Goal: Information Seeking & Learning: Check status

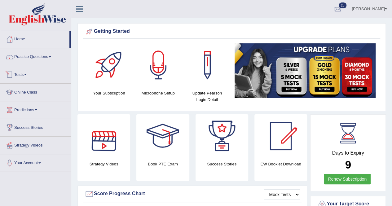
click at [27, 74] on span at bounding box center [25, 74] width 2 height 1
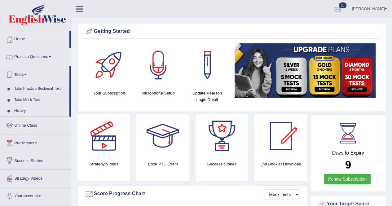
click at [19, 109] on link "History" at bounding box center [40, 110] width 58 height 11
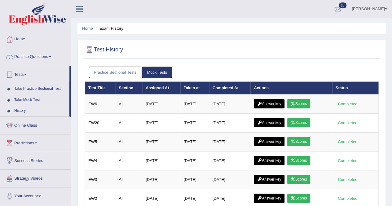
click at [118, 76] on link "Practice Sectional Tests" at bounding box center [115, 72] width 53 height 11
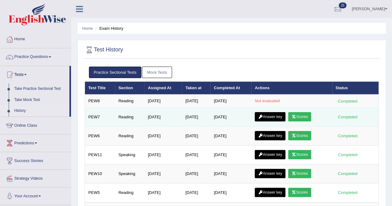
click at [277, 117] on link "Answer key" at bounding box center [270, 116] width 31 height 9
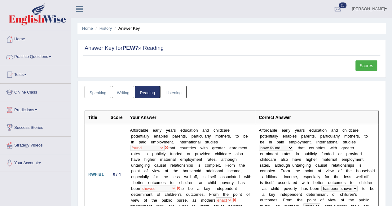
click at [368, 67] on link "Scores" at bounding box center [366, 65] width 22 height 11
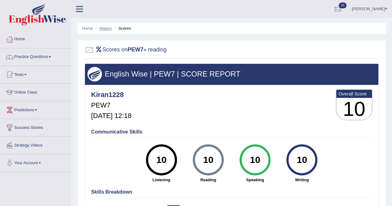
click at [102, 29] on link "History" at bounding box center [105, 28] width 12 height 5
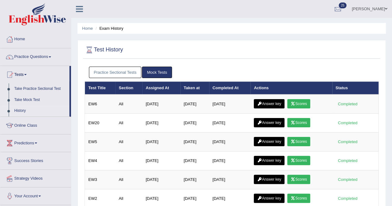
click at [126, 73] on link "Practice Sectional Tests" at bounding box center [115, 72] width 53 height 11
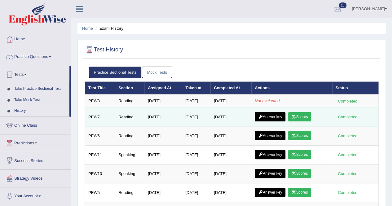
click at [311, 117] on link "Scores" at bounding box center [299, 116] width 23 height 9
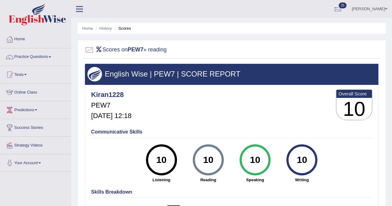
click at [105, 26] on li "History" at bounding box center [103, 28] width 18 height 6
click at [90, 28] on link "Home" at bounding box center [87, 28] width 11 height 5
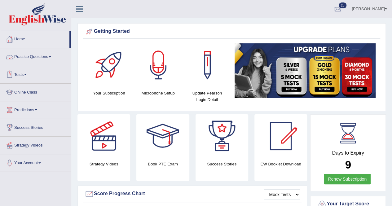
click at [27, 54] on link "Practice Questions" at bounding box center [35, 55] width 71 height 15
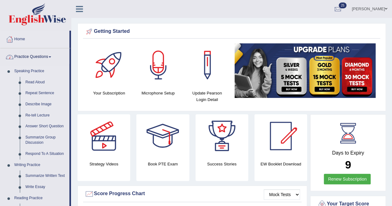
click at [37, 70] on link "Speaking Practice" at bounding box center [40, 71] width 58 height 11
click at [41, 71] on link "Speaking Practice" at bounding box center [40, 71] width 58 height 11
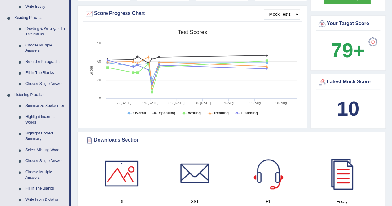
scroll to position [361, 0]
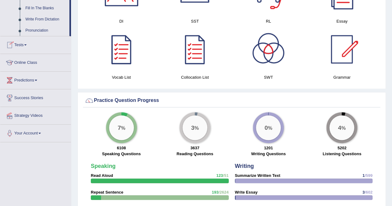
click at [26, 45] on span at bounding box center [25, 44] width 2 height 1
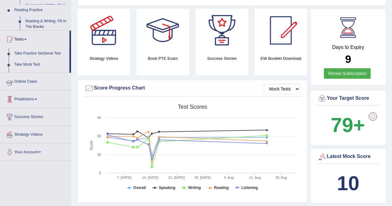
scroll to position [81, 0]
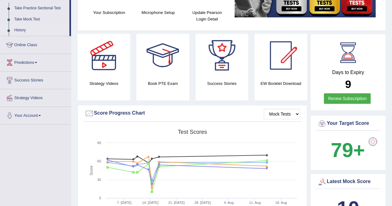
click at [19, 29] on link "History" at bounding box center [40, 30] width 58 height 11
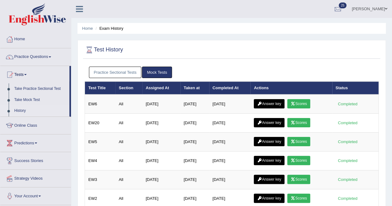
click at [128, 72] on link "Practice Sectional Tests" at bounding box center [115, 72] width 53 height 11
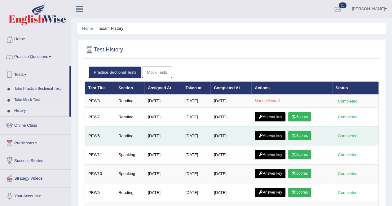
drag, startPoint x: 250, startPoint y: 104, endPoint x: 296, endPoint y: 134, distance: 54.5
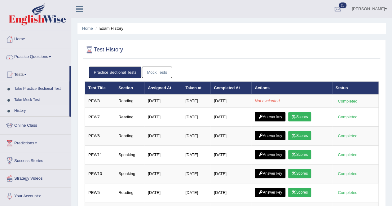
click at [230, 65] on div "Practice Sectional Tests Mock Tests" at bounding box center [232, 73] width 294 height 18
click at [161, 71] on link "Mock Tests" at bounding box center [157, 72] width 30 height 11
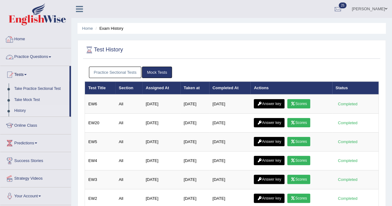
click at [109, 71] on link "Practice Sectional Tests" at bounding box center [115, 72] width 53 height 11
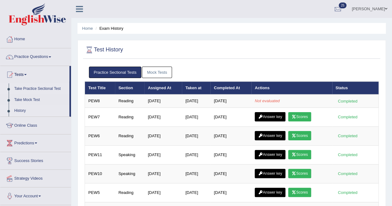
click at [33, 87] on link "Take Practice Sectional Test" at bounding box center [40, 88] width 58 height 11
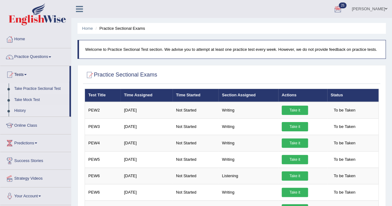
click at [25, 110] on link "History" at bounding box center [40, 110] width 58 height 11
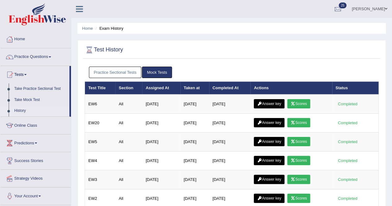
click at [113, 71] on link "Practice Sectional Tests" at bounding box center [115, 72] width 53 height 11
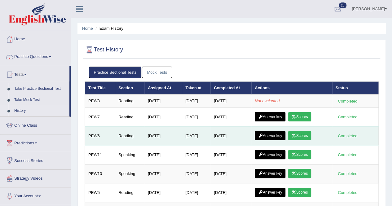
click at [304, 136] on link "Scores" at bounding box center [299, 135] width 23 height 9
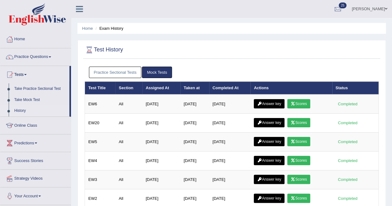
click at [129, 69] on link "Practice Sectional Tests" at bounding box center [115, 72] width 53 height 11
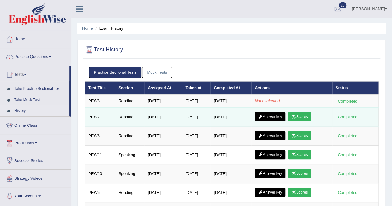
click at [281, 117] on link "Answer key" at bounding box center [270, 116] width 31 height 9
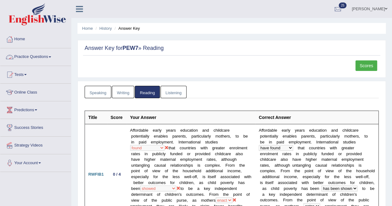
click at [35, 57] on link "Practice Questions" at bounding box center [35, 55] width 71 height 15
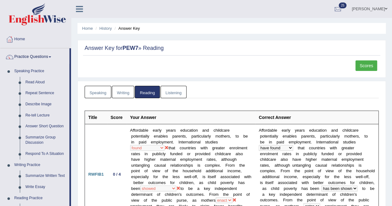
click at [35, 57] on link "Practice Questions" at bounding box center [34, 55] width 69 height 15
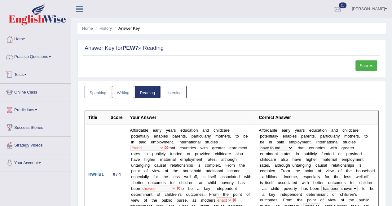
click at [21, 76] on link "Tests" at bounding box center [35, 73] width 71 height 15
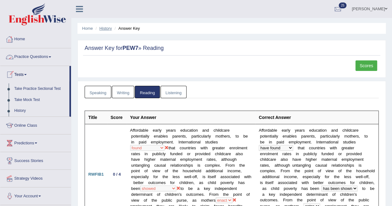
click at [105, 29] on link "History" at bounding box center [105, 28] width 12 height 5
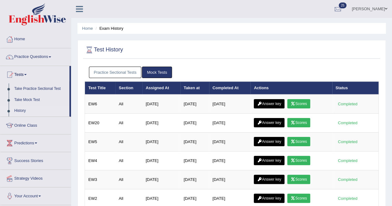
click at [139, 72] on link "Practice Sectional Tests" at bounding box center [115, 72] width 53 height 11
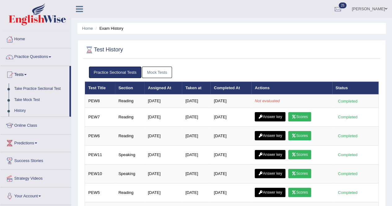
click at [162, 72] on link "Mock Tests" at bounding box center [157, 72] width 30 height 11
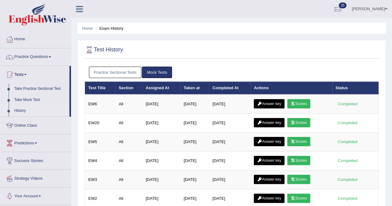
click at [127, 72] on link "Practice Sectional Tests" at bounding box center [115, 72] width 53 height 11
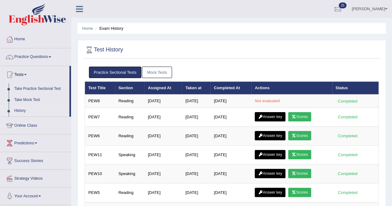
click at [151, 72] on link "Mock Tests" at bounding box center [157, 72] width 30 height 11
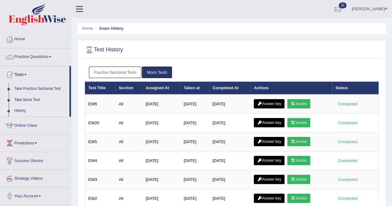
click at [115, 72] on link "Practice Sectional Tests" at bounding box center [115, 72] width 53 height 11
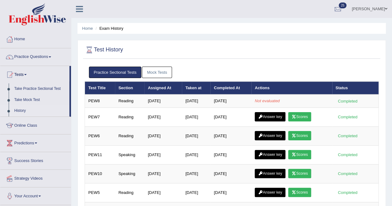
click at [28, 72] on link "Tests" at bounding box center [34, 73] width 69 height 15
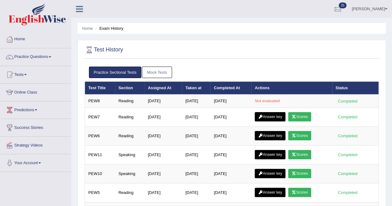
click at [28, 72] on link "Tests" at bounding box center [35, 73] width 71 height 15
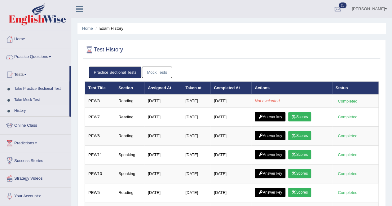
click at [28, 72] on link "Tests" at bounding box center [34, 73] width 69 height 15
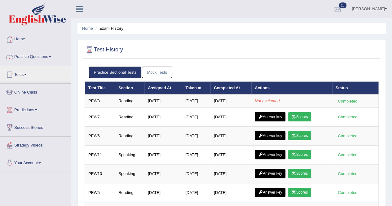
click at [31, 91] on link "Online Class" at bounding box center [35, 91] width 71 height 15
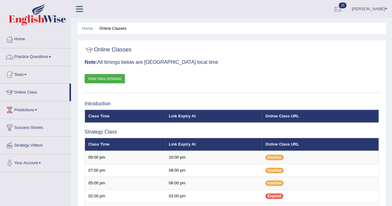
click at [51, 57] on span at bounding box center [50, 56] width 2 height 1
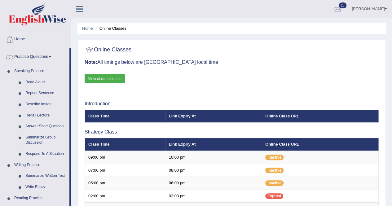
click at [51, 57] on span at bounding box center [50, 56] width 2 height 1
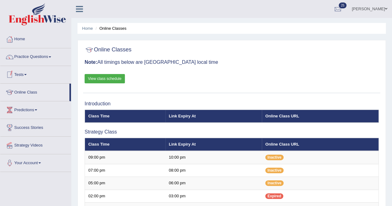
click at [28, 73] on link "Tests" at bounding box center [35, 73] width 71 height 15
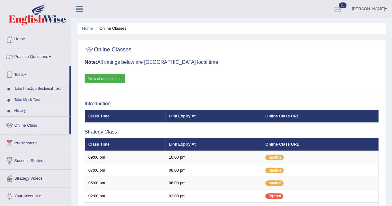
click at [23, 109] on link "History" at bounding box center [40, 110] width 58 height 11
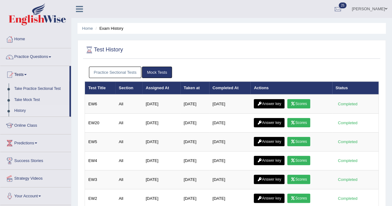
click at [119, 68] on link "Practice Sectional Tests" at bounding box center [115, 72] width 53 height 11
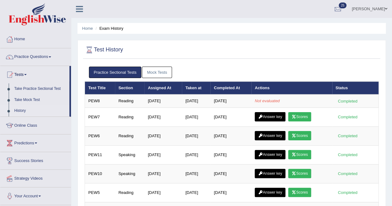
click at [158, 72] on link "Mock Tests" at bounding box center [157, 72] width 30 height 11
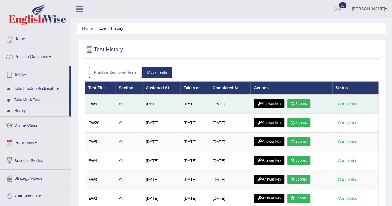
click at [301, 105] on link "Scores" at bounding box center [298, 103] width 23 height 9
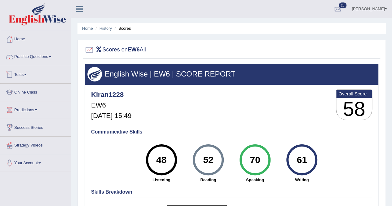
click at [27, 72] on link "Tests" at bounding box center [35, 73] width 71 height 15
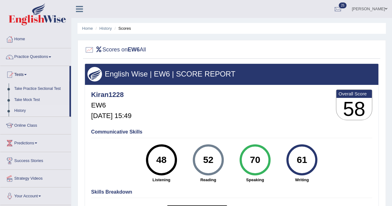
click at [22, 110] on link "History" at bounding box center [40, 110] width 58 height 11
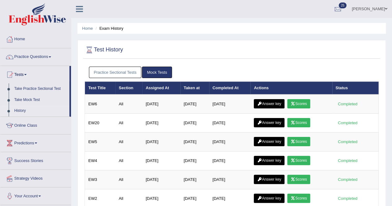
click at [112, 71] on link "Practice Sectional Tests" at bounding box center [115, 72] width 53 height 11
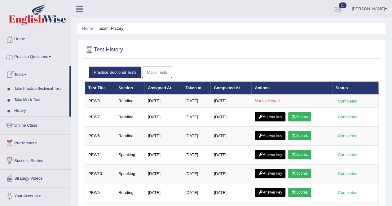
click at [24, 73] on link "Tests" at bounding box center [34, 73] width 69 height 15
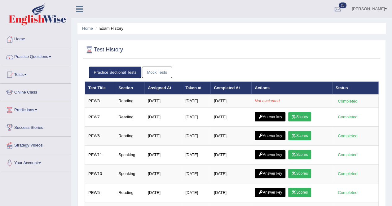
click at [24, 73] on link "Tests" at bounding box center [35, 73] width 71 height 15
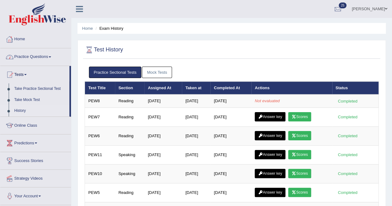
click at [159, 67] on link "Mock Tests" at bounding box center [157, 72] width 30 height 11
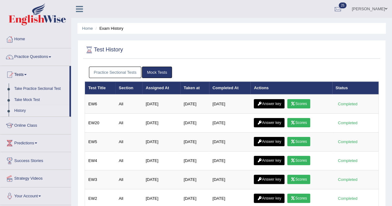
click at [129, 68] on link "Practice Sectional Tests" at bounding box center [115, 72] width 53 height 11
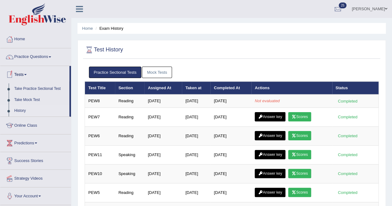
click at [22, 74] on link "Tests" at bounding box center [34, 73] width 69 height 15
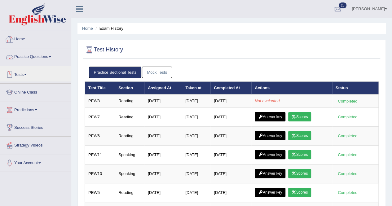
click at [19, 39] on link "Home" at bounding box center [35, 38] width 71 height 15
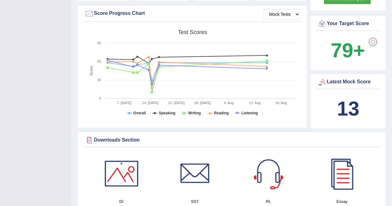
scroll to position [361, 0]
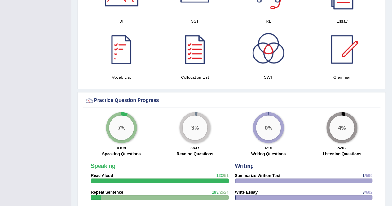
click at [125, 59] on div at bounding box center [121, 49] width 43 height 43
click at [347, 57] on div at bounding box center [341, 49] width 43 height 43
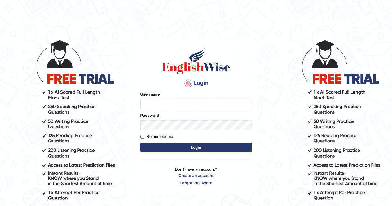
type input "Kiran1228"
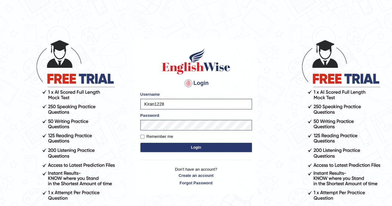
drag, startPoint x: 0, startPoint y: 0, endPoint x: 163, endPoint y: 147, distance: 219.2
click at [163, 147] on form "Please fix the following errors: Username Kiran1228 Password Remember me Login" at bounding box center [196, 122] width 112 height 62
click at [163, 147] on button "Login" at bounding box center [196, 147] width 112 height 9
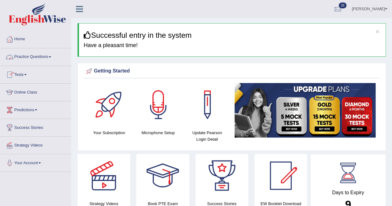
click at [31, 54] on link "Practice Questions" at bounding box center [35, 55] width 71 height 15
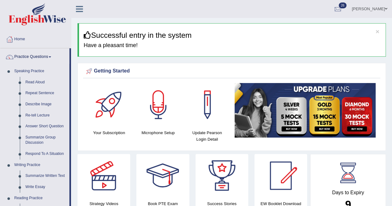
click at [39, 55] on link "Practice Questions" at bounding box center [34, 55] width 69 height 15
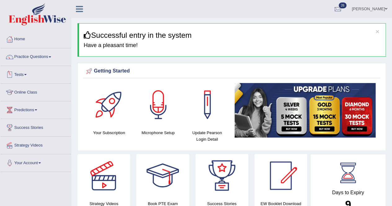
click at [27, 75] on span at bounding box center [25, 74] width 2 height 1
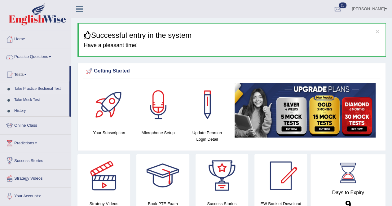
click at [28, 88] on link "Take Practice Sectional Test" at bounding box center [40, 88] width 58 height 11
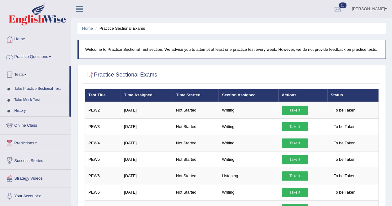
click at [22, 110] on link "History" at bounding box center [40, 110] width 58 height 11
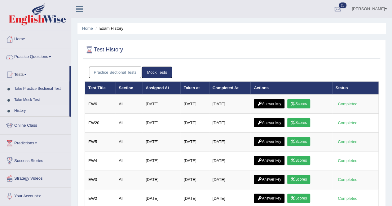
click at [107, 72] on link "Practice Sectional Tests" at bounding box center [115, 72] width 53 height 11
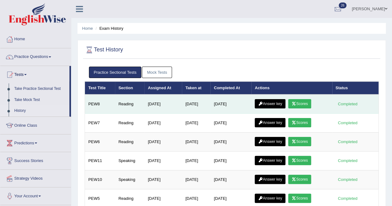
click at [272, 103] on link "Answer key" at bounding box center [270, 103] width 31 height 9
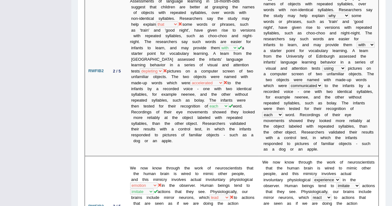
scroll to position [35, 0]
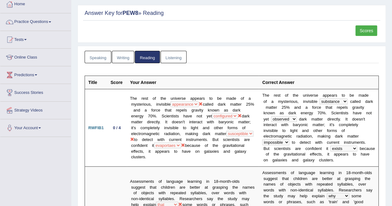
click at [371, 30] on link "Scores" at bounding box center [366, 30] width 22 height 11
